Goal: Check status: Check status

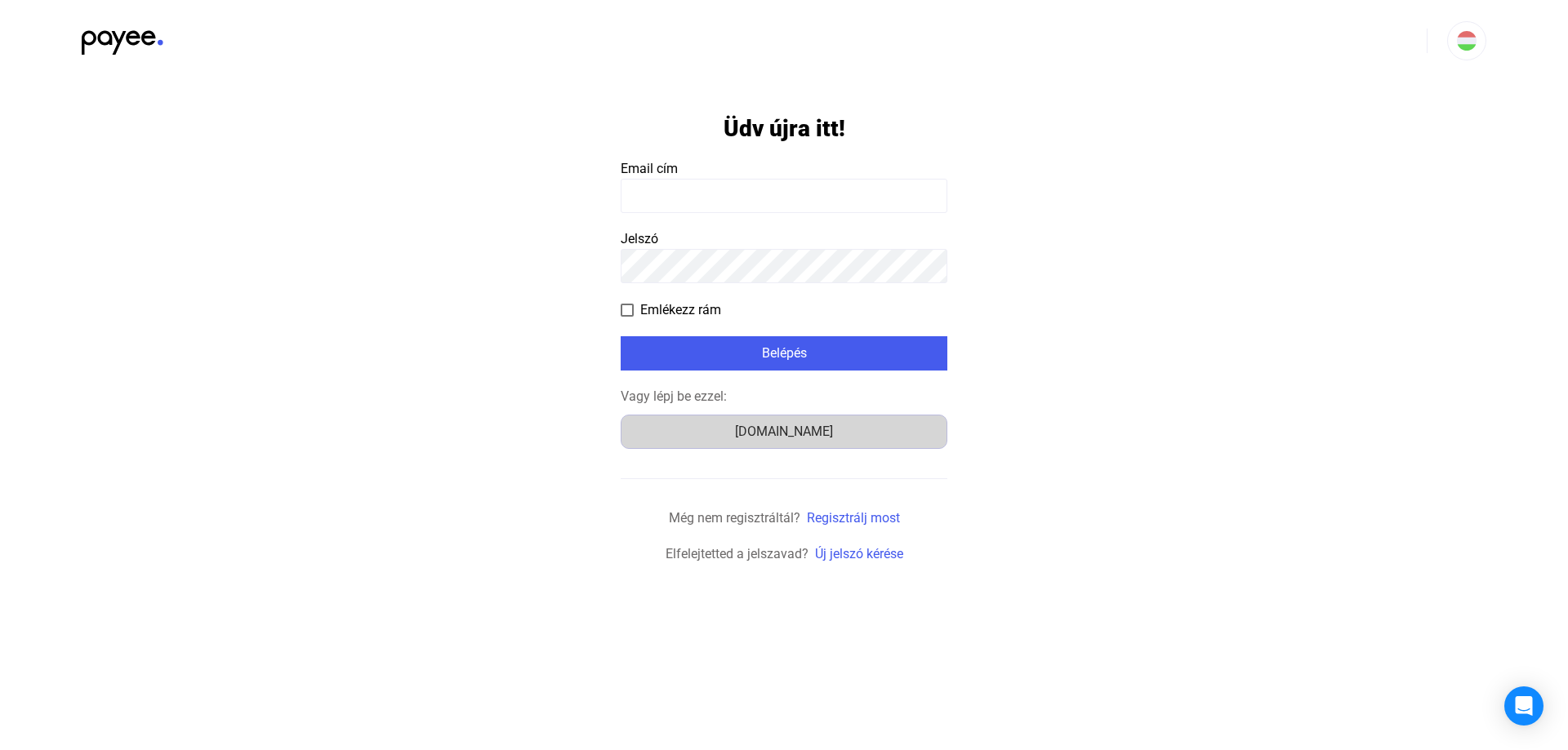
click at [783, 431] on div "[DOMAIN_NAME]" at bounding box center [784, 432] width 315 height 19
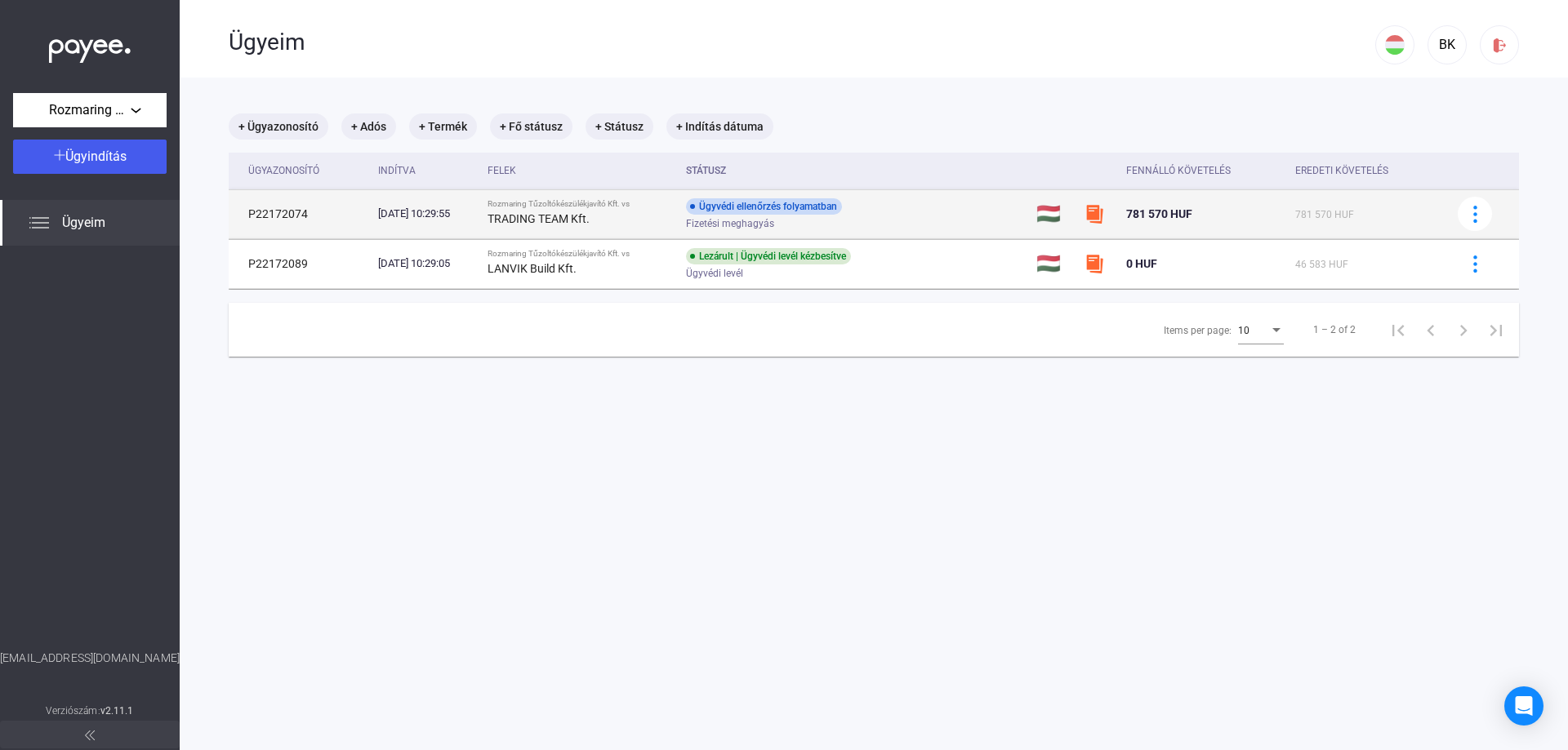
drag, startPoint x: 717, startPoint y: 201, endPoint x: 869, endPoint y: 204, distance: 152.0
click at [869, 204] on div "Ügyvédi ellenőrzés folyamatban Fizetési meghagyás" at bounding box center [816, 215] width 261 height 32
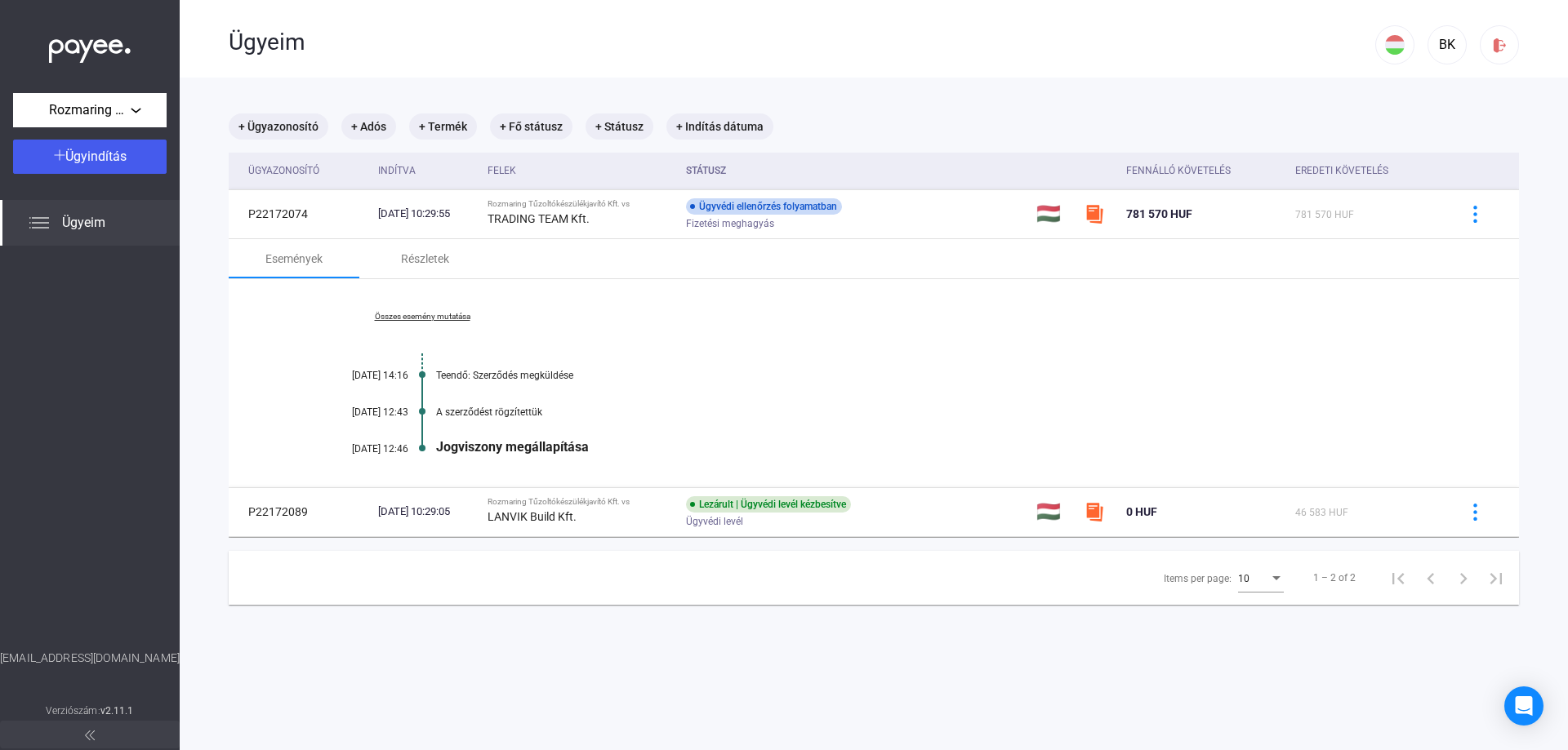
drag, startPoint x: 438, startPoint y: 440, endPoint x: 615, endPoint y: 444, distance: 177.0
click at [615, 444] on div "Jogviszony megállapítása" at bounding box center [937, 447] width 1001 height 16
click at [652, 422] on div "Összes esemény mutatása [DATE] 14:16 Teendő: Szerződés megküldése [DATE] 12:43 …" at bounding box center [874, 383] width 1290 height 208
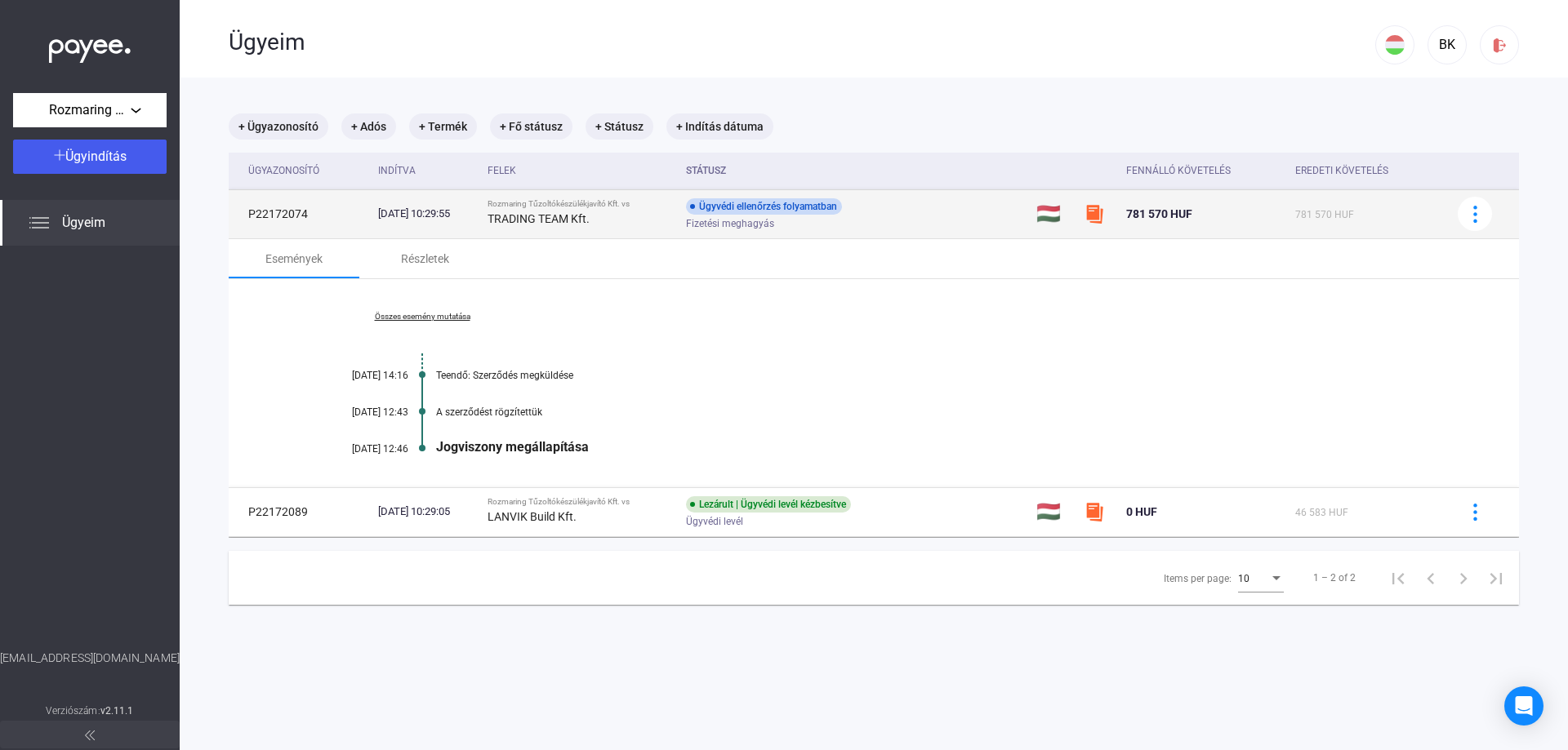
click at [655, 222] on div "TRADING TEAM Kft." at bounding box center [579, 218] width 185 height 19
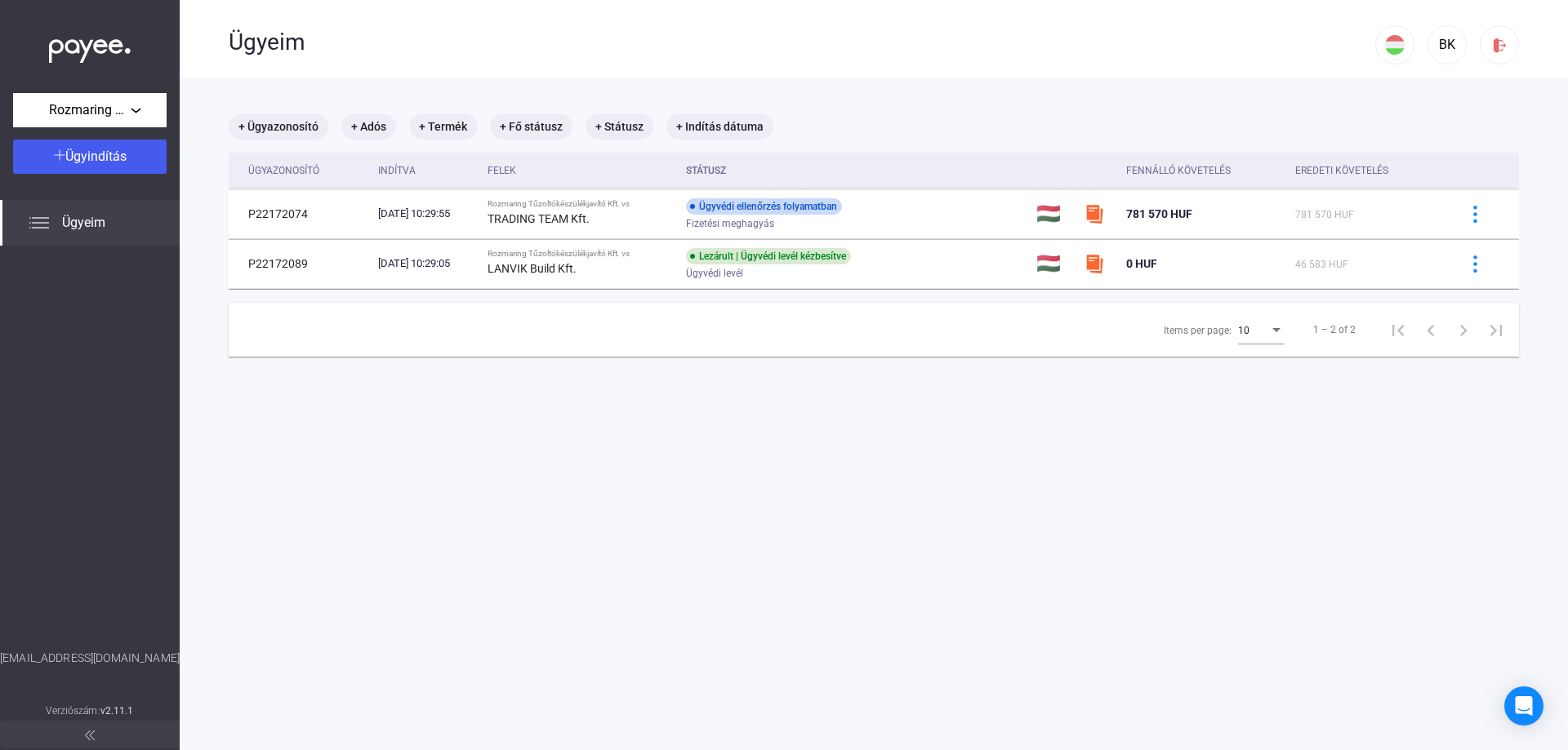
click at [925, 547] on main "+ Ügyazonosító + Adós + Termék + Fő státusz + Státusz + Indítás dátuma Ügyazono…" at bounding box center [874, 453] width 1389 height 750
